Goal: Information Seeking & Learning: Learn about a topic

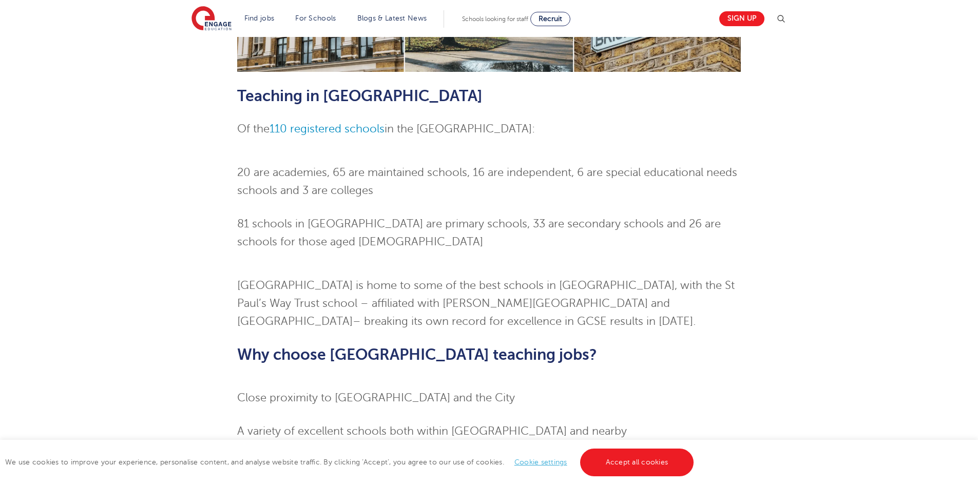
scroll to position [564, 0]
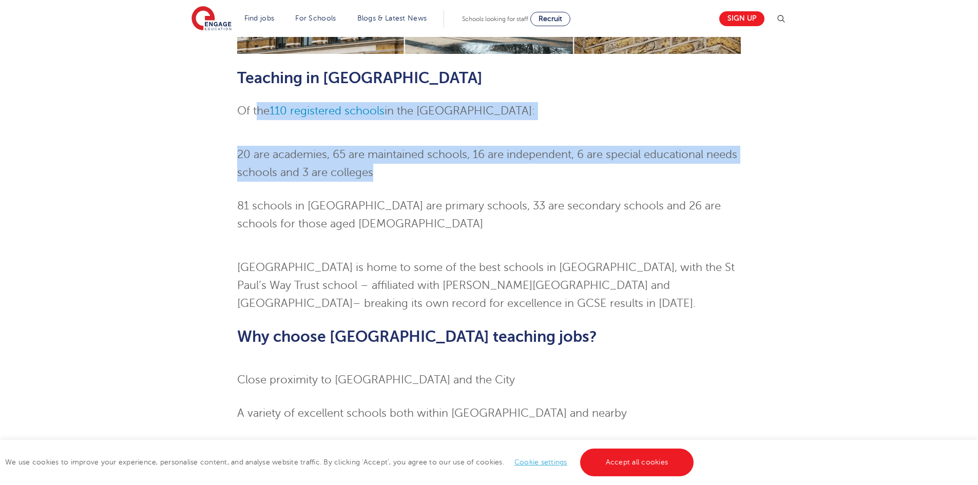
drag, startPoint x: 258, startPoint y: 77, endPoint x: 434, endPoint y: 138, distance: 186.4
click at [434, 138] on div "Skip to jobs About [GEOGRAPHIC_DATA] offers a vibrant and dynamic place to live…" at bounding box center [488, 113] width 503 height 1106
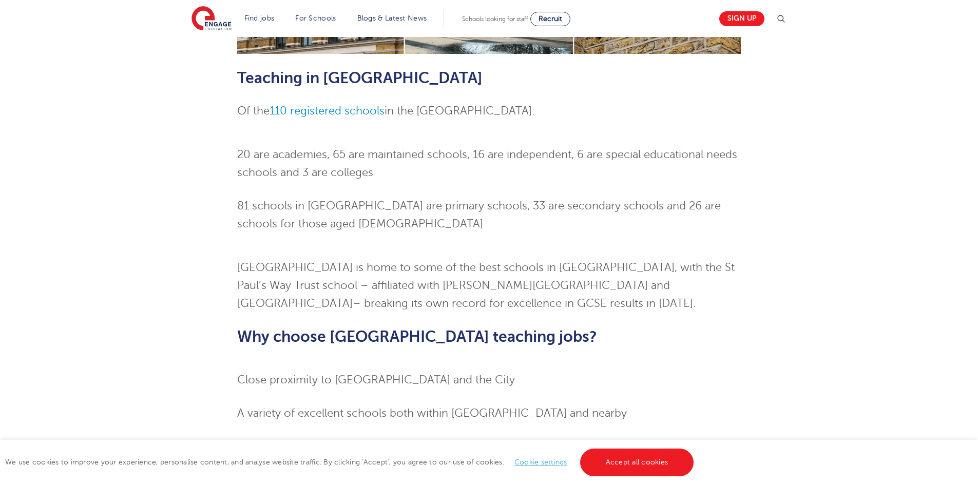
click at [315, 217] on div "Skip to jobs About [GEOGRAPHIC_DATA] offers a vibrant and dynamic place to live…" at bounding box center [488, 113] width 503 height 1106
drag, startPoint x: 491, startPoint y: 167, endPoint x: 539, endPoint y: 170, distance: 48.3
click at [539, 200] on span "81 schools in [GEOGRAPHIC_DATA] are primary schools, 33 are secondary schools a…" at bounding box center [478, 215] width 483 height 30
click at [507, 197] on li "81 schools in [GEOGRAPHIC_DATA] are primary schools, 33 are secondary schools a…" at bounding box center [488, 215] width 503 height 36
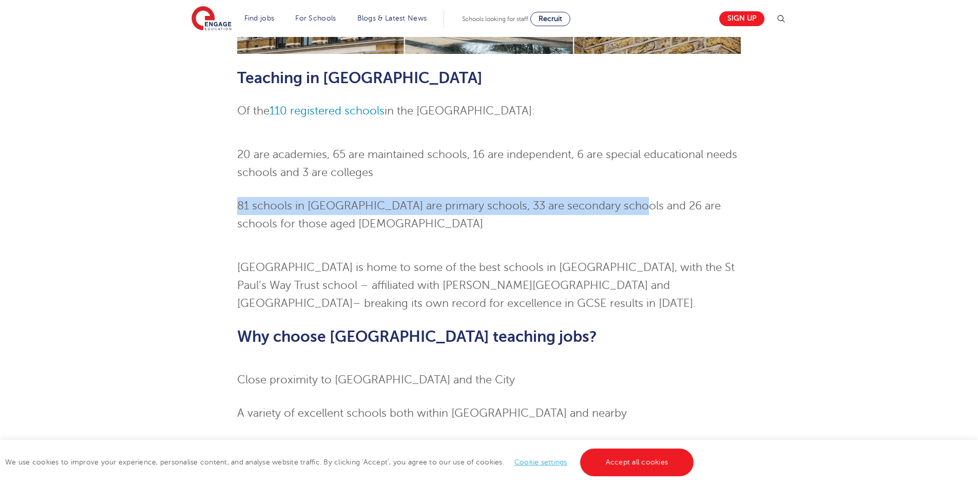
drag, startPoint x: 230, startPoint y: 173, endPoint x: 630, endPoint y: 174, distance: 399.7
click at [630, 174] on div "Tower Hamlets teaching jobs Skip to jobs About [GEOGRAPHIC_DATA] offers a vibra…" at bounding box center [489, 92] width 622 height 1178
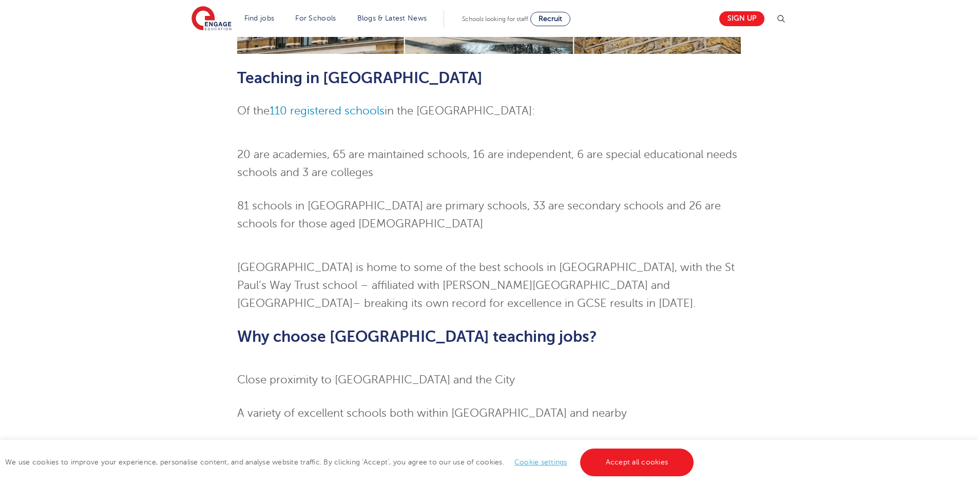
click at [464, 261] on span "[GEOGRAPHIC_DATA] is home to some of the best schools in [GEOGRAPHIC_DATA], wit…" at bounding box center [485, 285] width 497 height 48
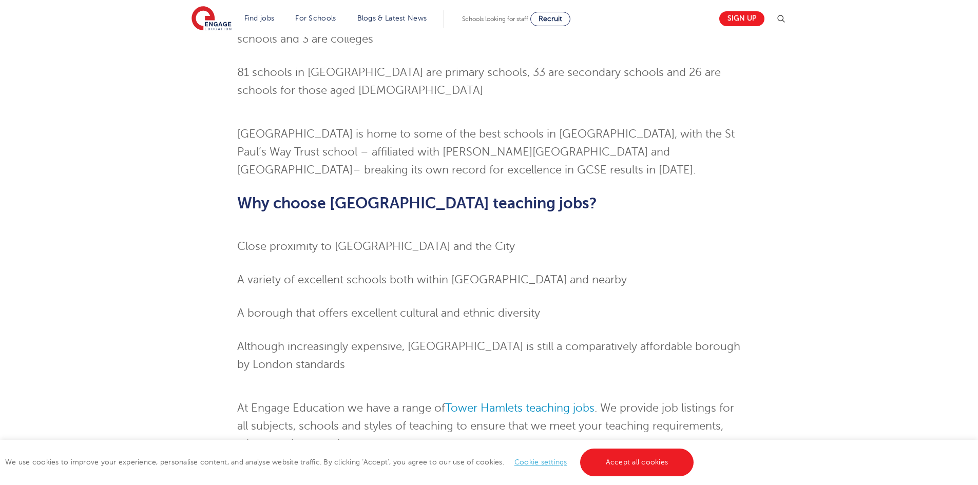
scroll to position [695, 0]
